Goal: Task Accomplishment & Management: Manage account settings

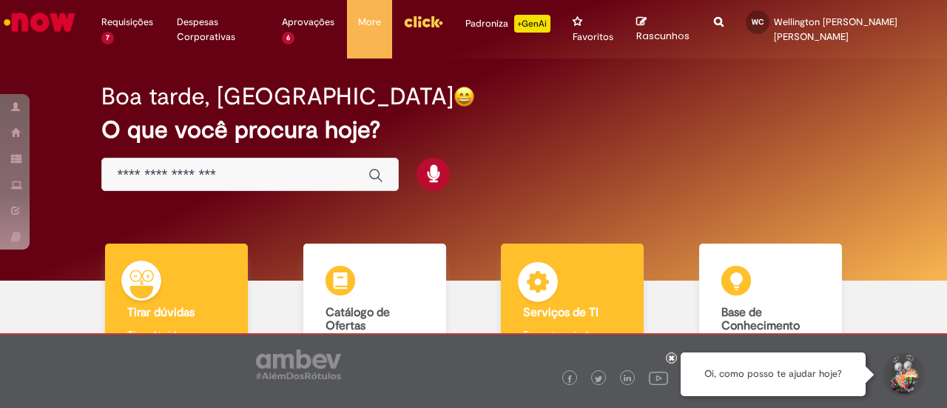
click at [552, 277] on img at bounding box center [538, 284] width 44 height 44
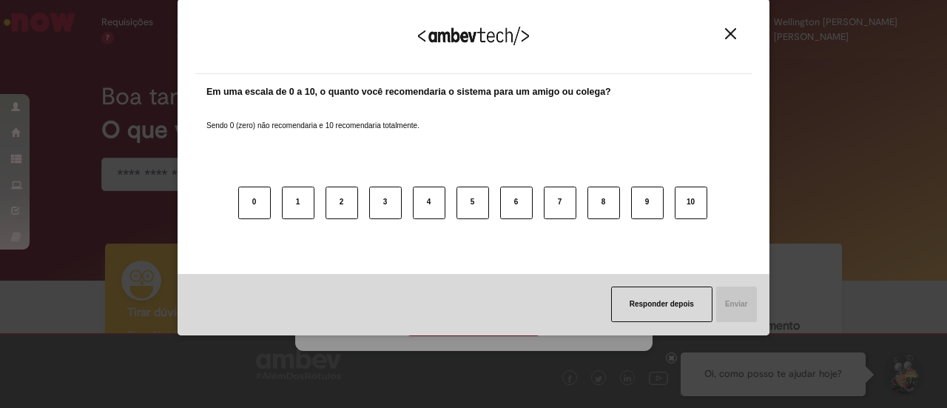
click at [734, 34] on img "Close" at bounding box center [730, 33] width 11 height 11
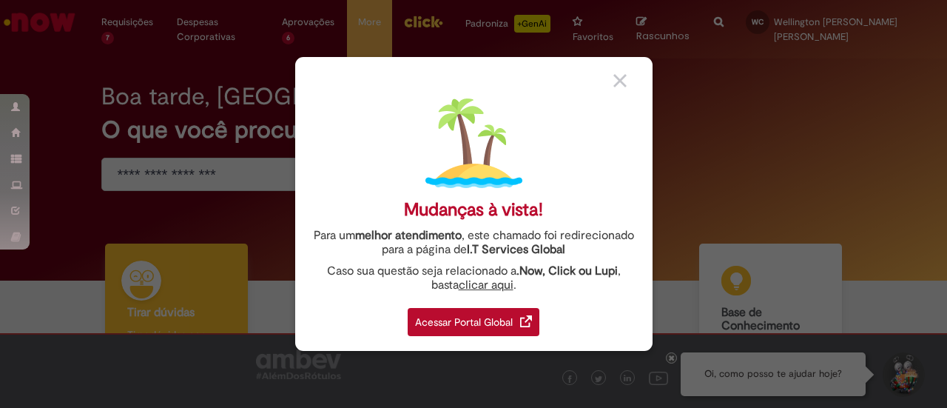
click at [485, 325] on div "Acessar Portal Global" at bounding box center [474, 322] width 132 height 28
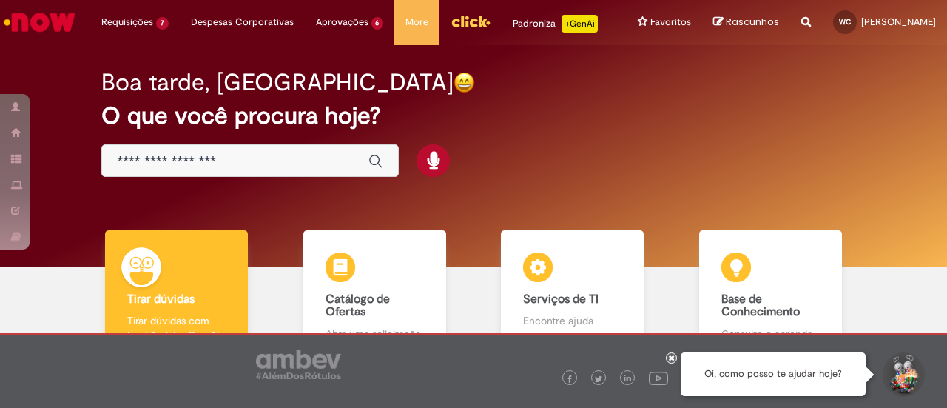
click at [195, 178] on div at bounding box center [287, 160] width 372 height 33
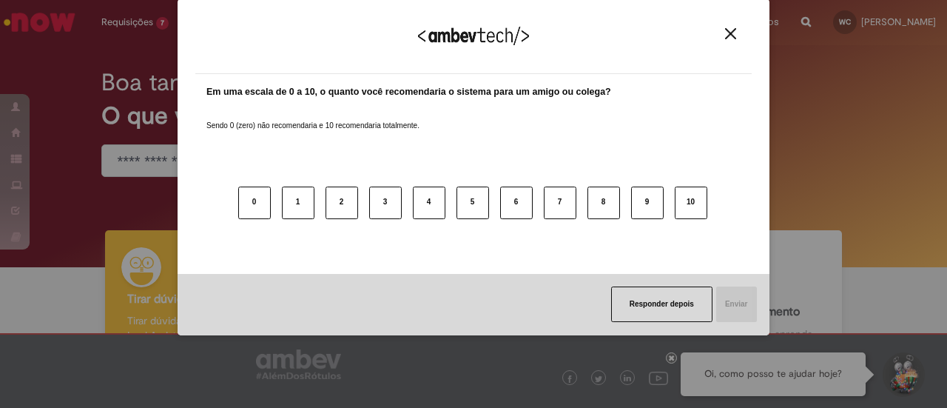
click at [194, 177] on div "Agradecemos seu feedback! Em uma escala de 0 a 10, o quanto você recomendaria o…" at bounding box center [474, 167] width 592 height 337
click at [728, 35] on img "Close" at bounding box center [730, 33] width 11 height 11
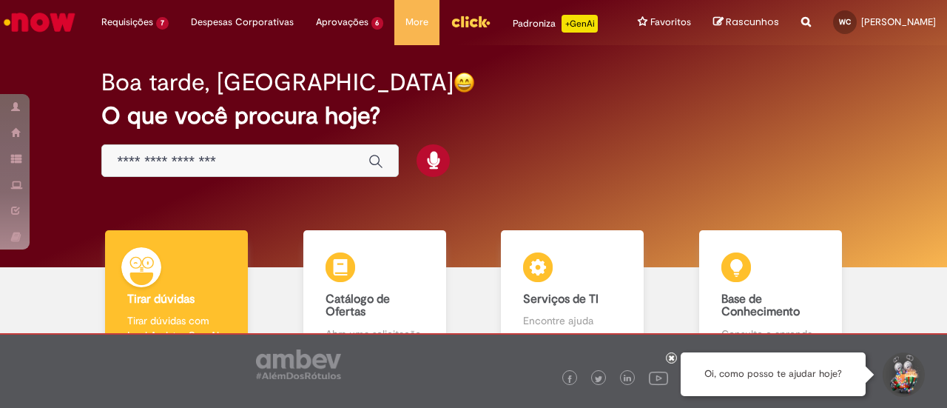
click at [209, 178] on div "Global" at bounding box center [249, 160] width 297 height 33
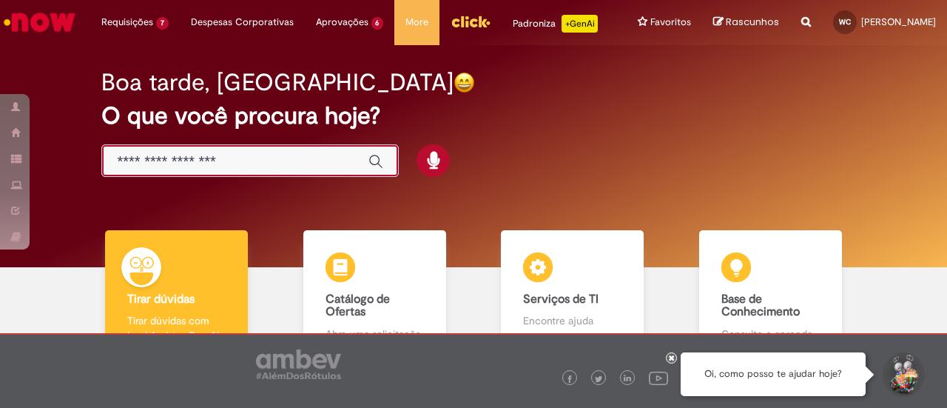
click at [209, 170] on input "Basta digitar aqui" at bounding box center [235, 161] width 237 height 17
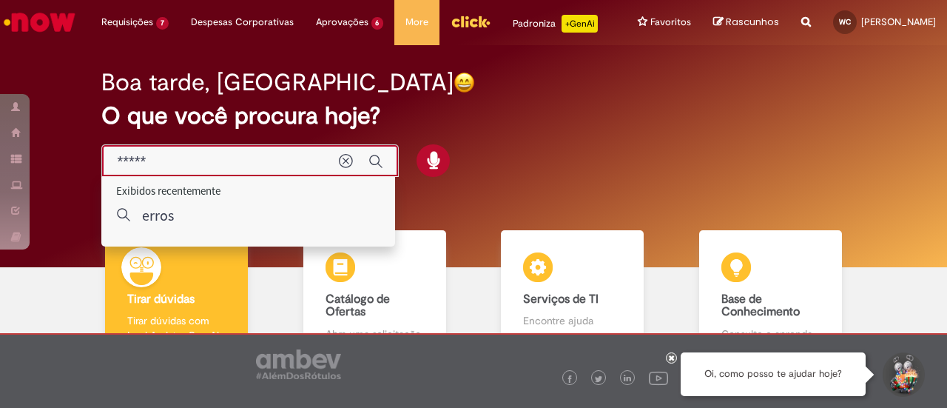
type input "*****"
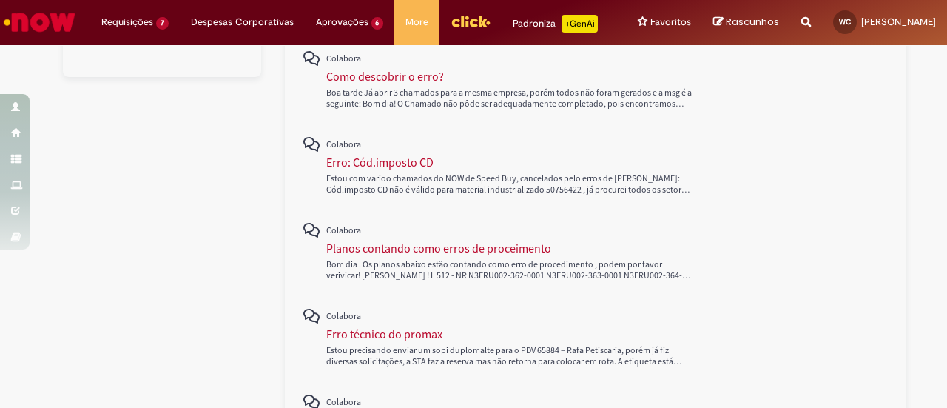
scroll to position [751, 0]
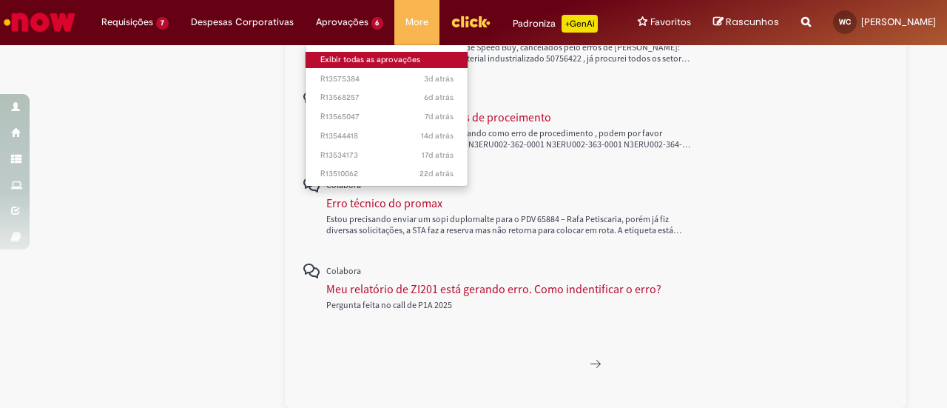
click at [312, 61] on link "Exibir todas as aprovações" at bounding box center [386, 60] width 163 height 16
